Goal: Task Accomplishment & Management: Manage account settings

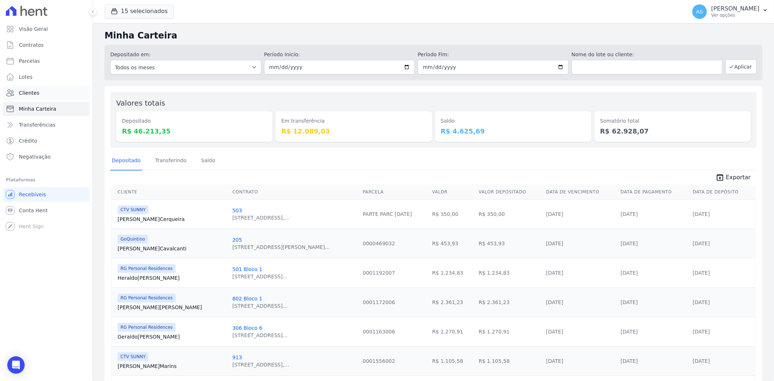
scroll to position [592, 0]
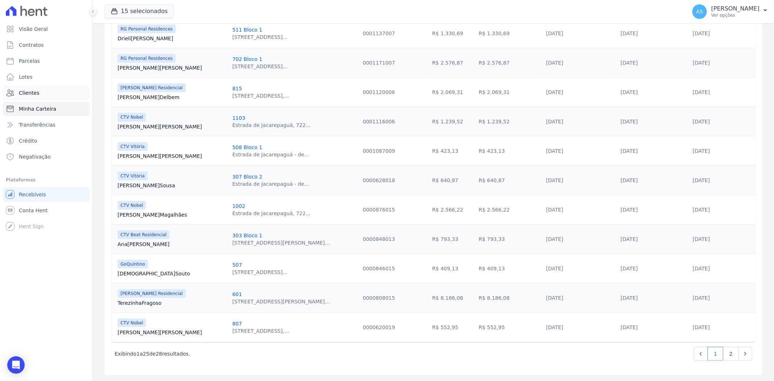
click at [24, 92] on span "Clientes" at bounding box center [29, 92] width 20 height 7
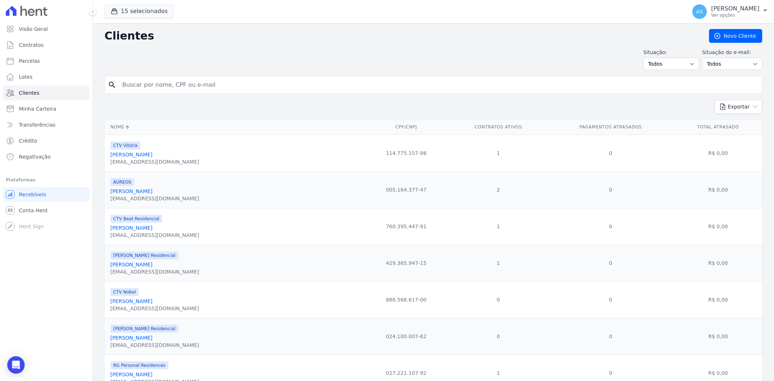
click at [141, 84] on input "search" at bounding box center [438, 85] width 641 height 15
paste input "[PERSON_NAME]"
type input "[PERSON_NAME]"
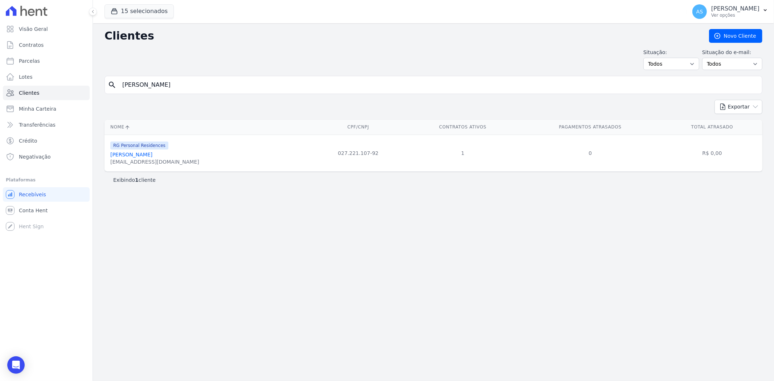
click at [147, 156] on link "[PERSON_NAME]" at bounding box center [131, 155] width 42 height 6
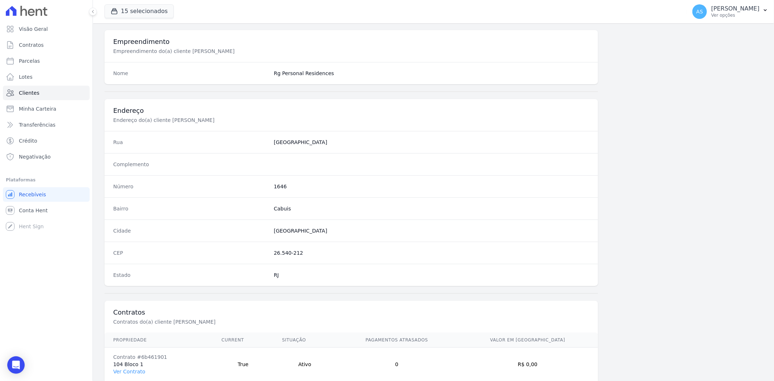
scroll to position [299, 0]
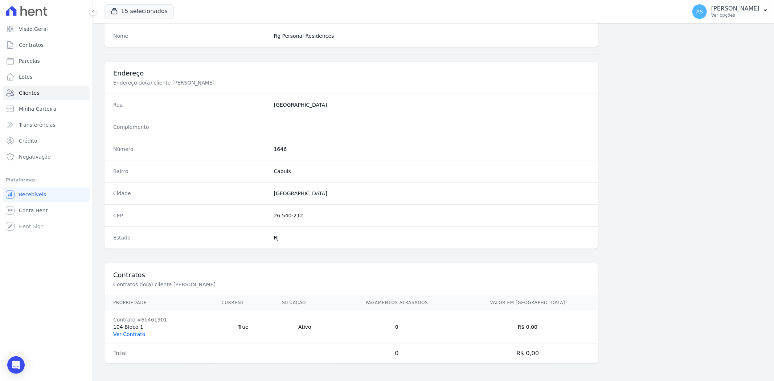
click at [119, 335] on link "Ver Contrato" at bounding box center [129, 334] width 32 height 6
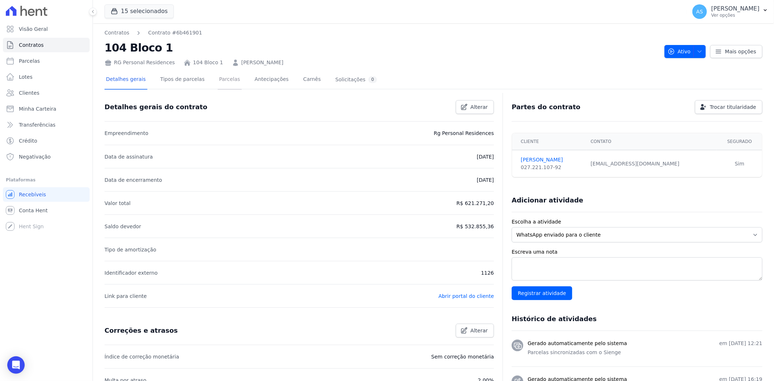
click at [218, 78] on link "Parcelas" at bounding box center [230, 79] width 24 height 19
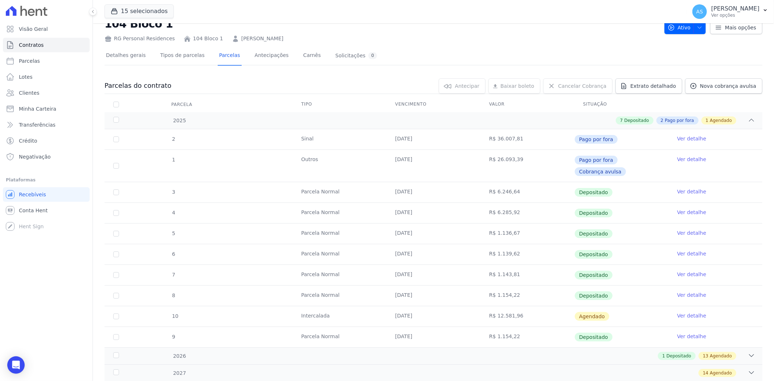
scroll to position [52, 0]
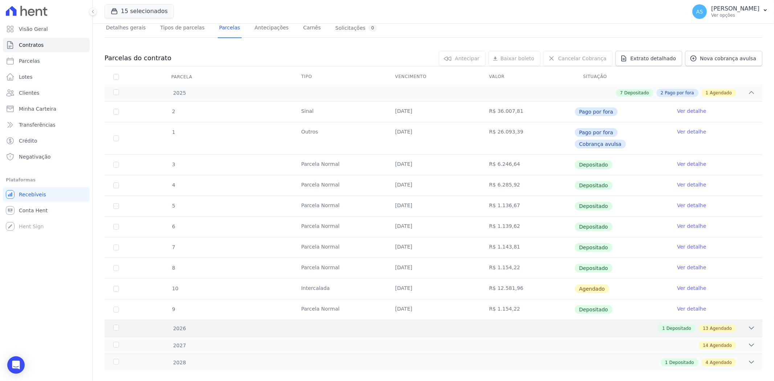
click at [750, 320] on div "2026 1 Depositado 13 Agendado" at bounding box center [433, 328] width 658 height 17
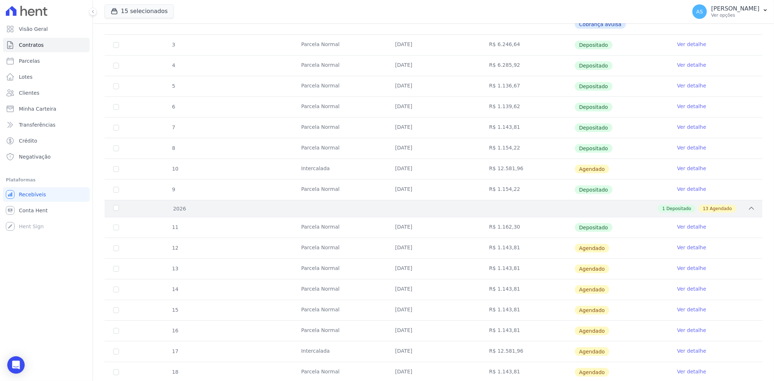
scroll to position [213, 0]
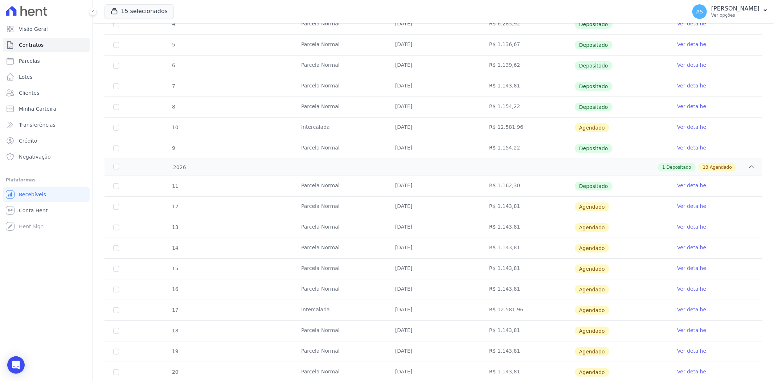
click at [677, 202] on link "Ver detalhe" at bounding box center [691, 205] width 29 height 7
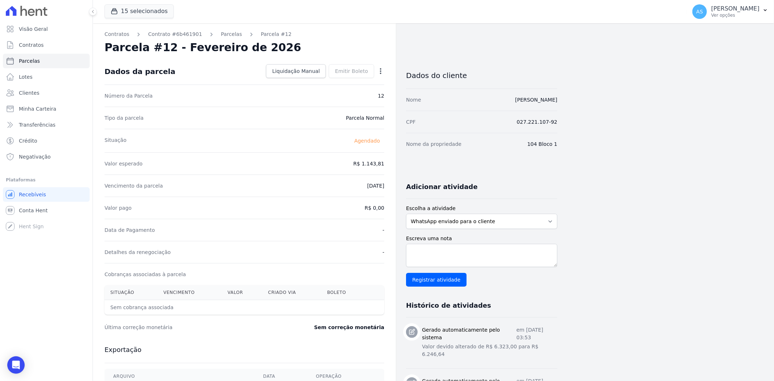
click at [379, 73] on icon "button" at bounding box center [380, 70] width 7 height 7
click at [321, 78] on link "Alterar" at bounding box center [349, 80] width 64 height 13
drag, startPoint x: 350, startPoint y: 160, endPoint x: 389, endPoint y: 166, distance: 39.3
click at [389, 166] on div "Contratos Contrato #6b461901 Parcelas Parcela #12 Parcela #12 - Fevereiro de 20…" at bounding box center [244, 256] width 303 height 466
type input "8"
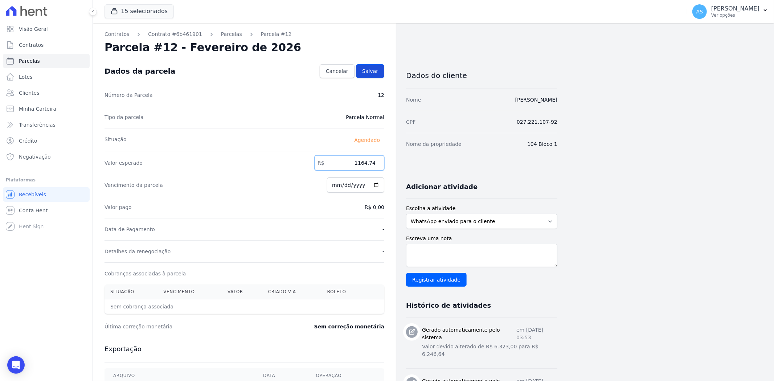
type input "1164.74"
click at [367, 70] on span "Salvar" at bounding box center [370, 70] width 16 height 7
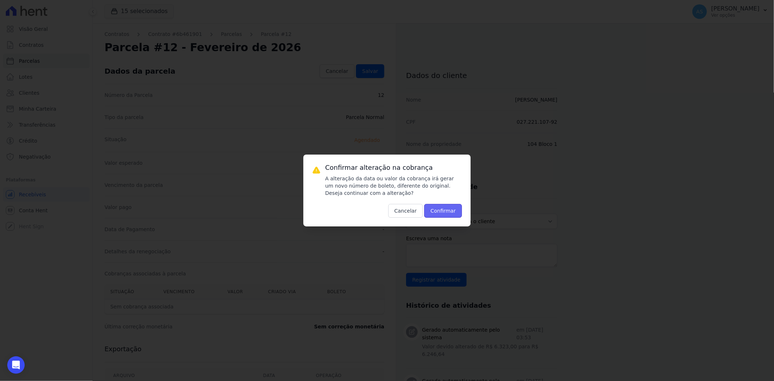
click at [441, 211] on button "Confirmar" at bounding box center [443, 211] width 38 height 14
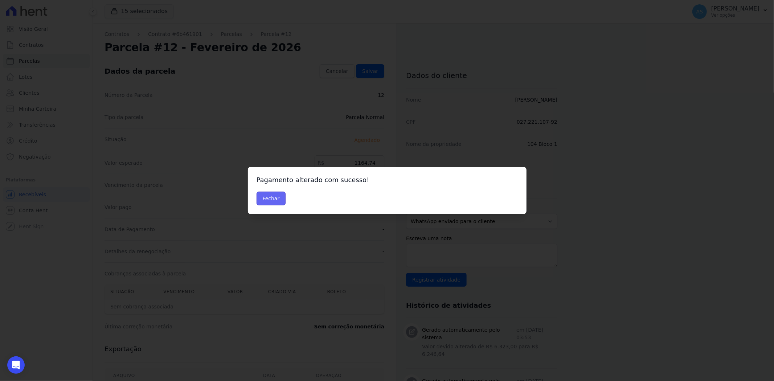
click at [271, 200] on button "Fechar" at bounding box center [271, 199] width 29 height 14
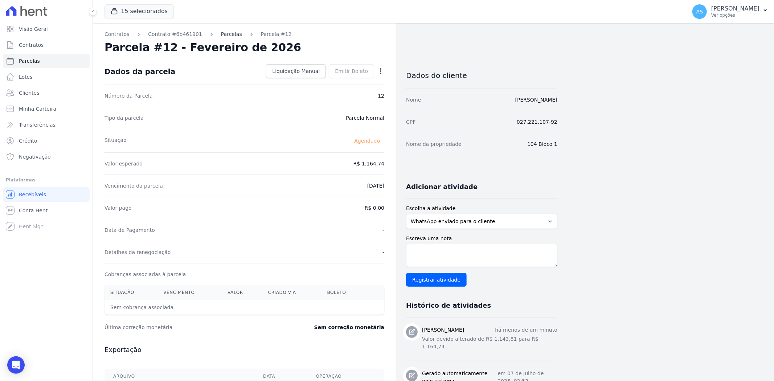
click at [224, 33] on link "Parcelas" at bounding box center [231, 34] width 21 height 8
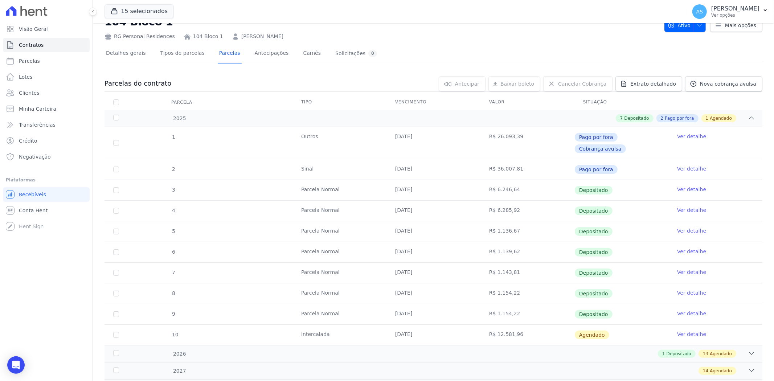
scroll to position [52, 0]
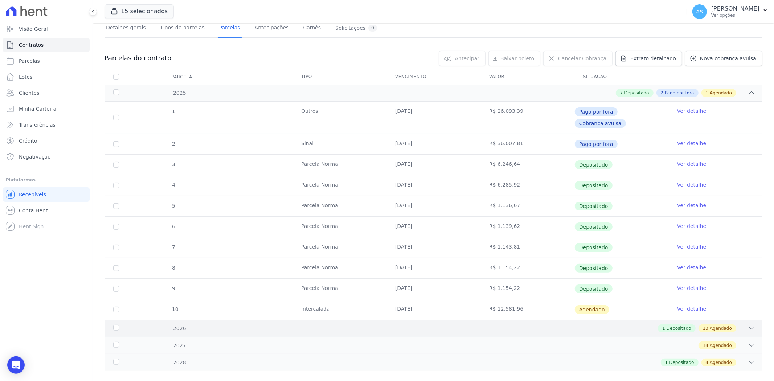
click at [749, 327] on icon at bounding box center [751, 328] width 5 height 2
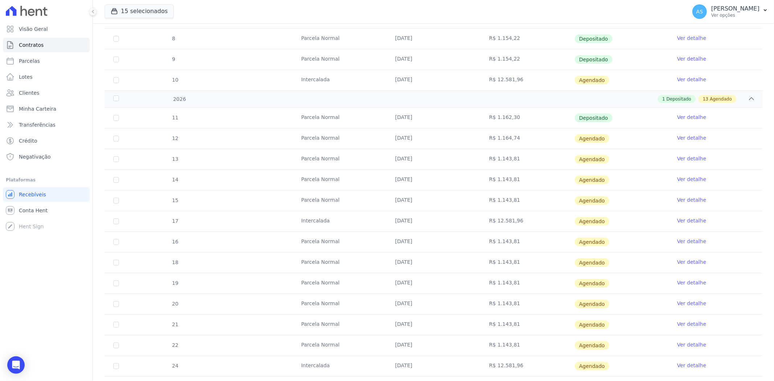
scroll to position [293, 0]
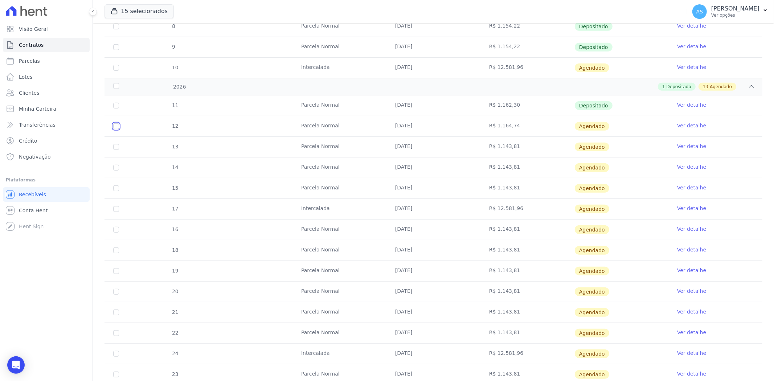
click at [116, 123] on input "checkbox" at bounding box center [116, 126] width 6 height 6
checkbox input "true"
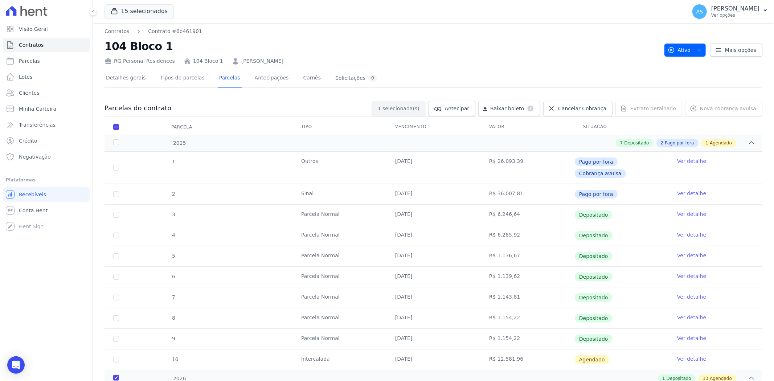
scroll to position [0, 0]
click at [467, 110] on span "Antecipar" at bounding box center [457, 109] width 24 height 7
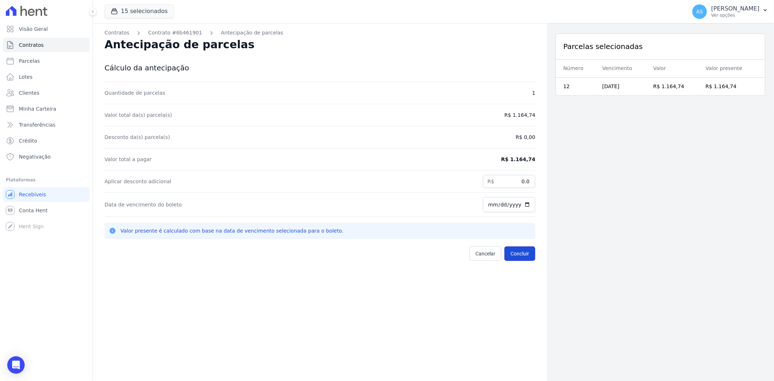
click at [517, 251] on button "Concluir" at bounding box center [519, 253] width 31 height 15
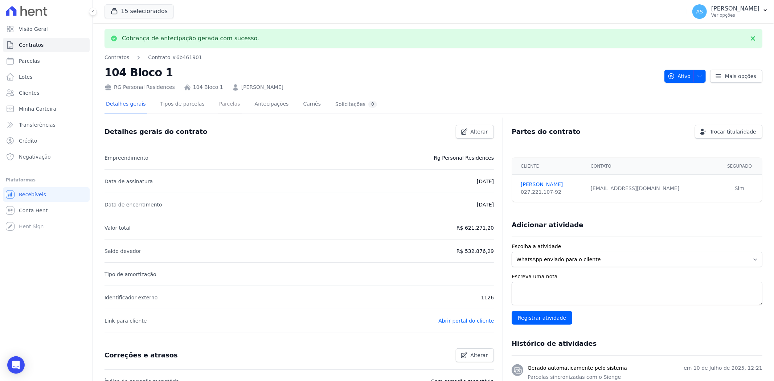
click at [218, 104] on link "Parcelas" at bounding box center [230, 104] width 24 height 19
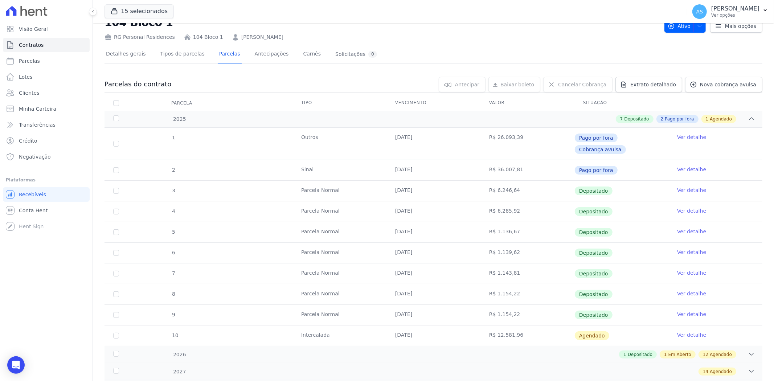
scroll to position [52, 0]
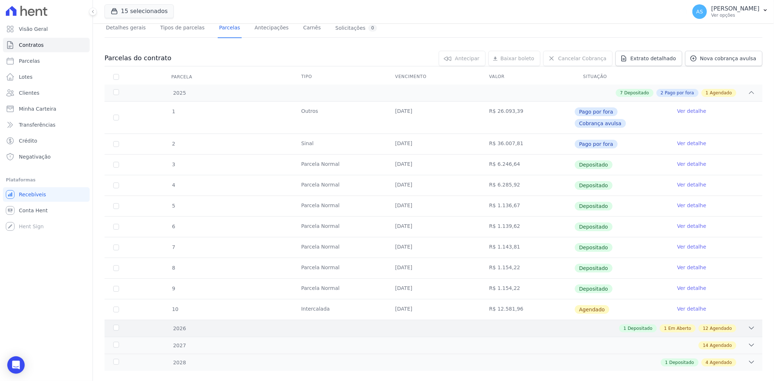
click at [748, 324] on icon at bounding box center [751, 327] width 7 height 7
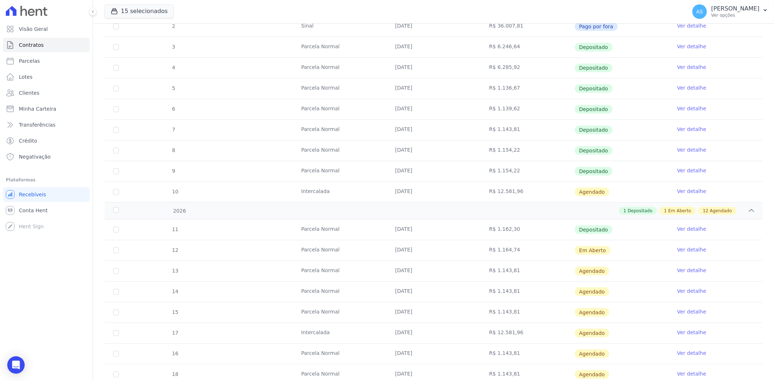
scroll to position [213, 0]
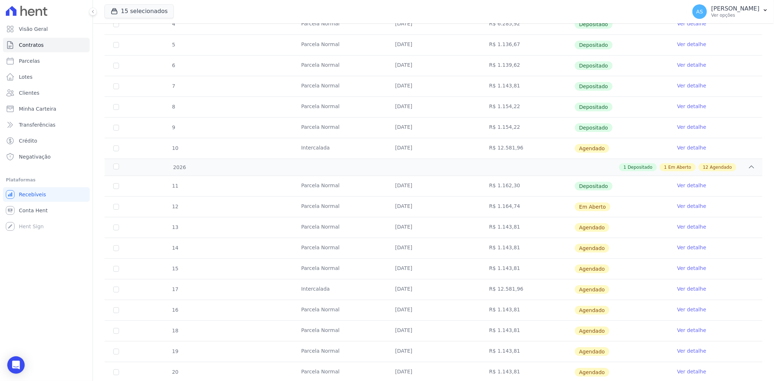
click at [680, 202] on link "Ver detalhe" at bounding box center [691, 205] width 29 height 7
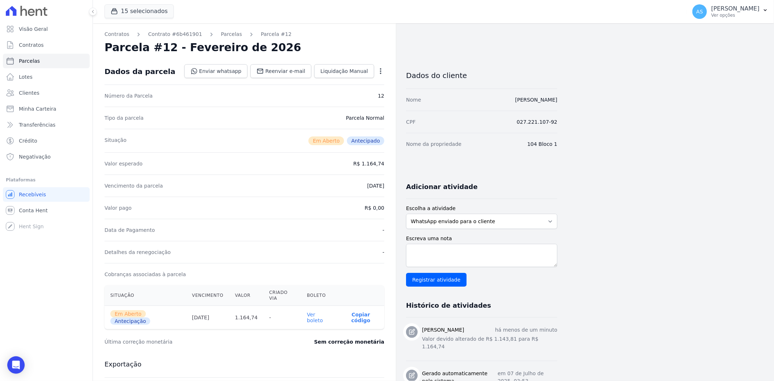
click at [317, 312] on link "Ver boleto" at bounding box center [315, 318] width 16 height 12
